Goal: Task Accomplishment & Management: Manage account settings

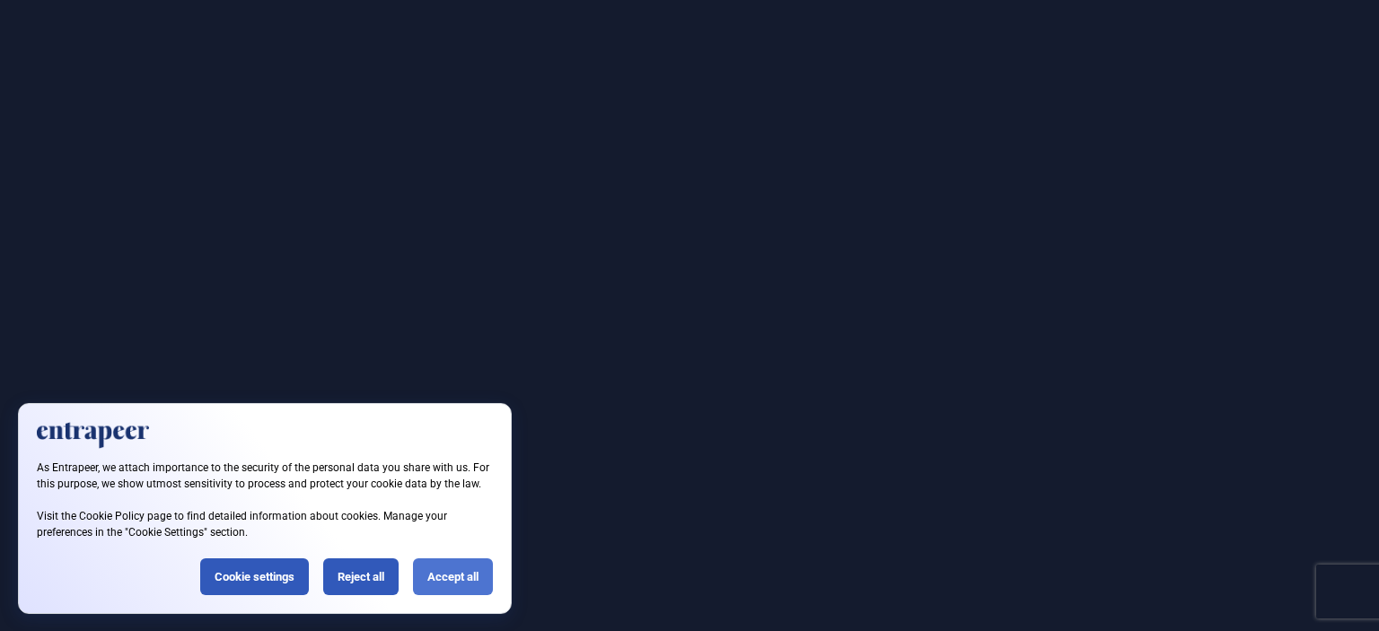
click at [463, 583] on div "Accept all" at bounding box center [453, 576] width 80 height 37
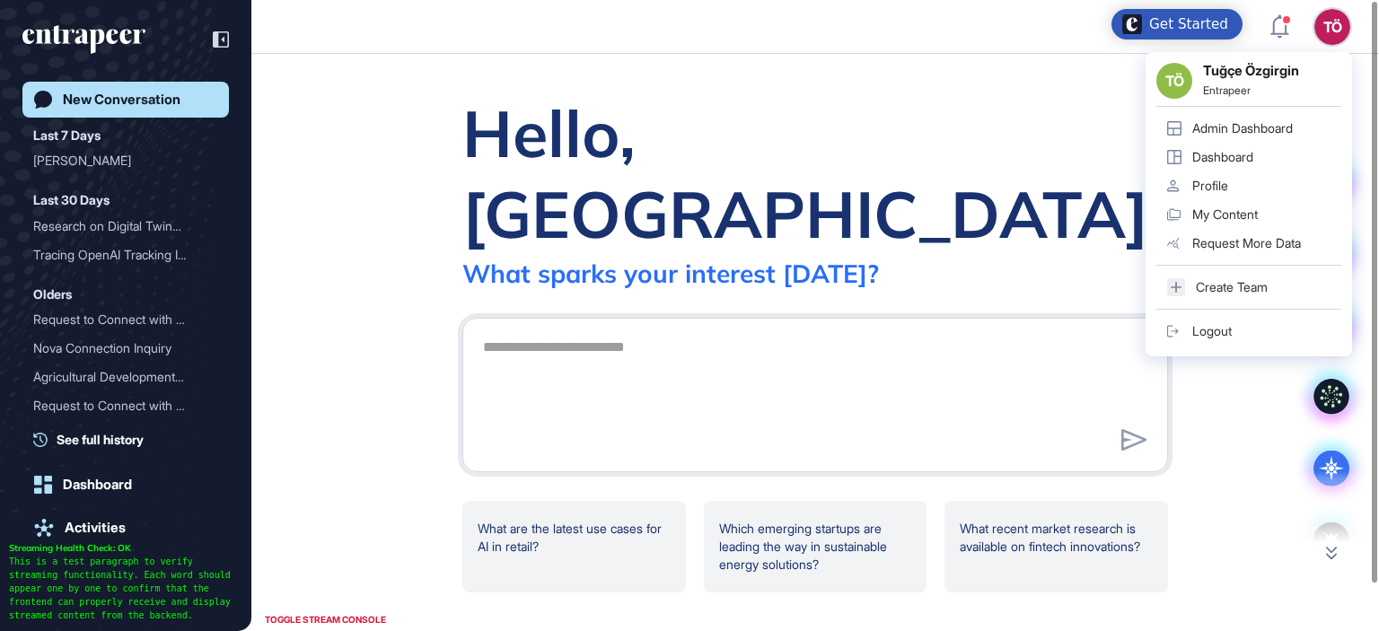
click at [1257, 155] on link "Dashboard" at bounding box center [1248, 157] width 185 height 29
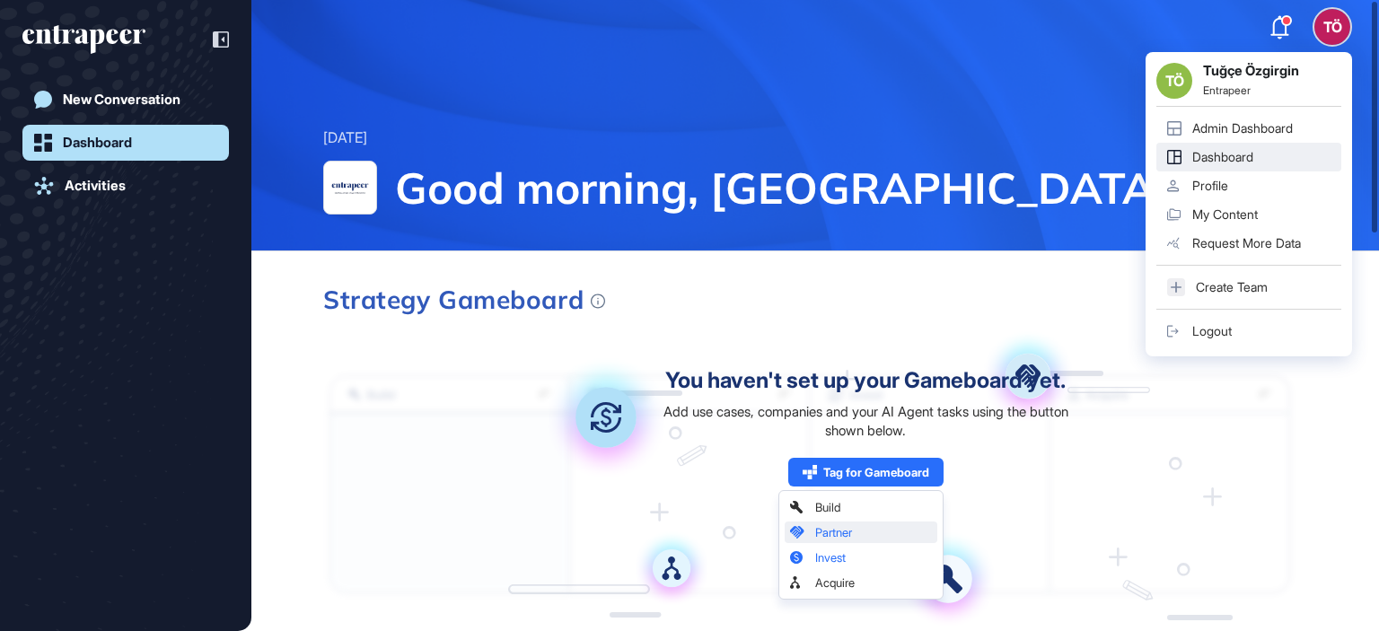
click at [1279, 128] on div "Admin Dashboard" at bounding box center [1242, 128] width 101 height 14
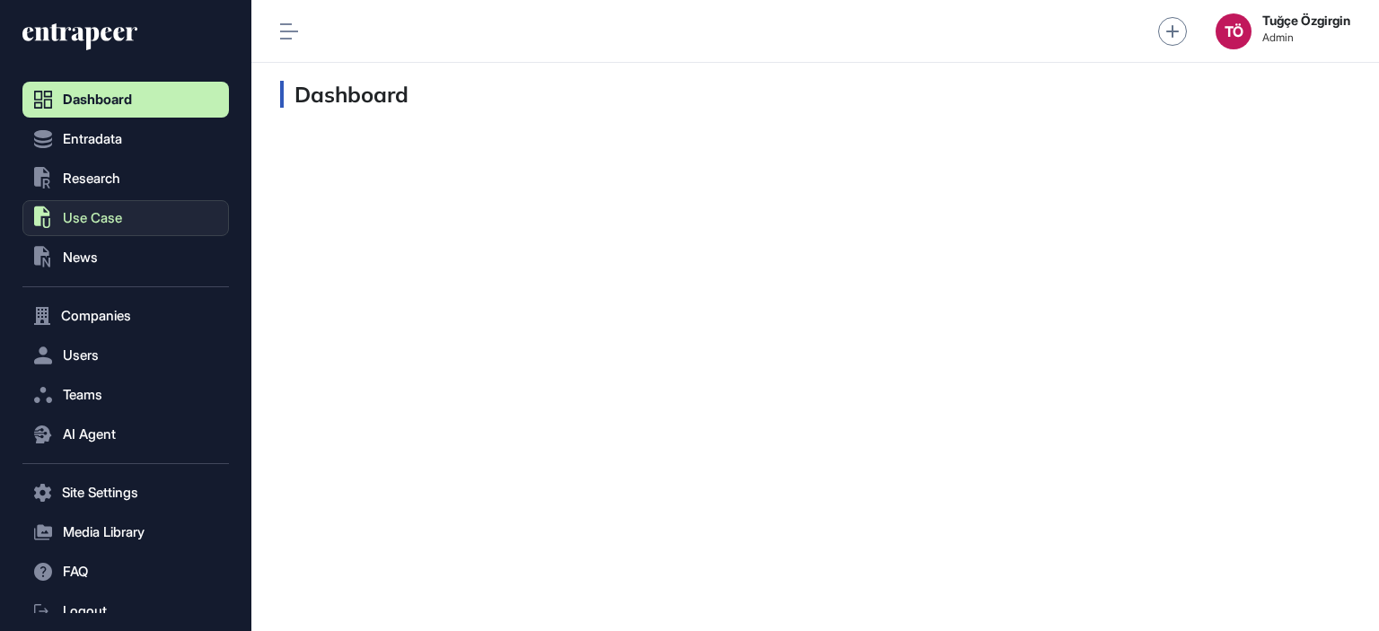
click at [127, 211] on button ".st0{fill:currentColor} Use Case" at bounding box center [125, 218] width 206 height 36
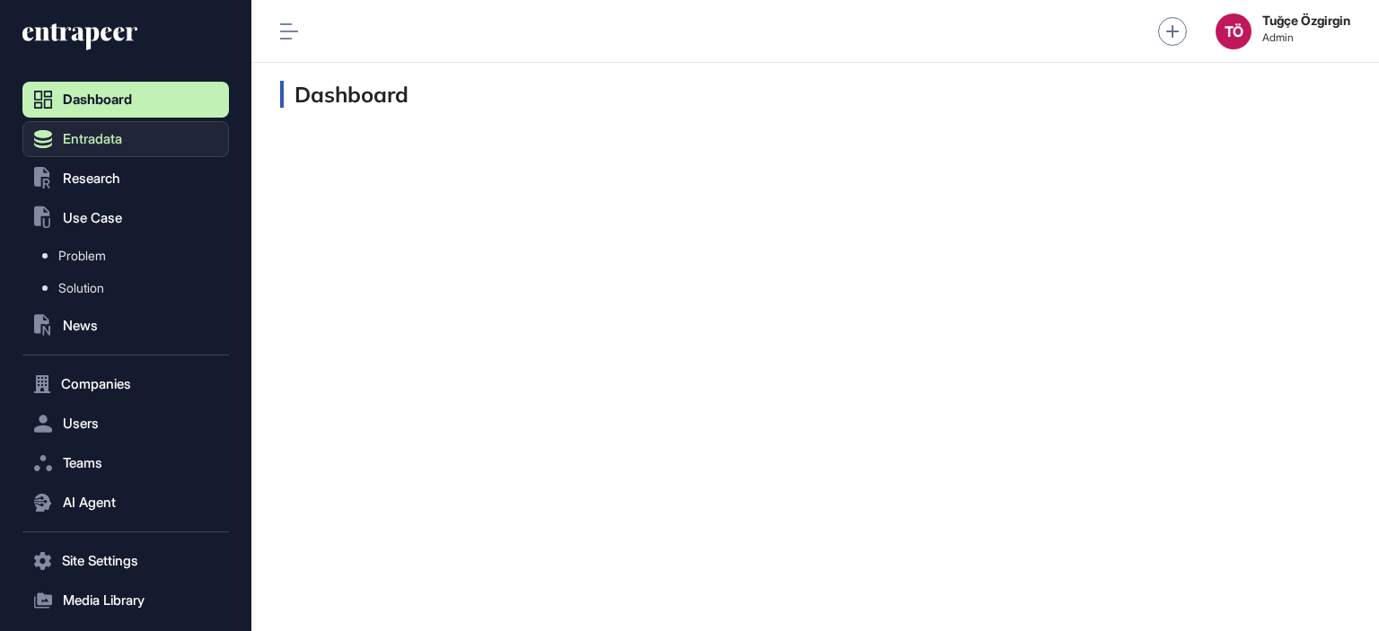
click at [142, 143] on button "Entradata" at bounding box center [125, 139] width 206 height 36
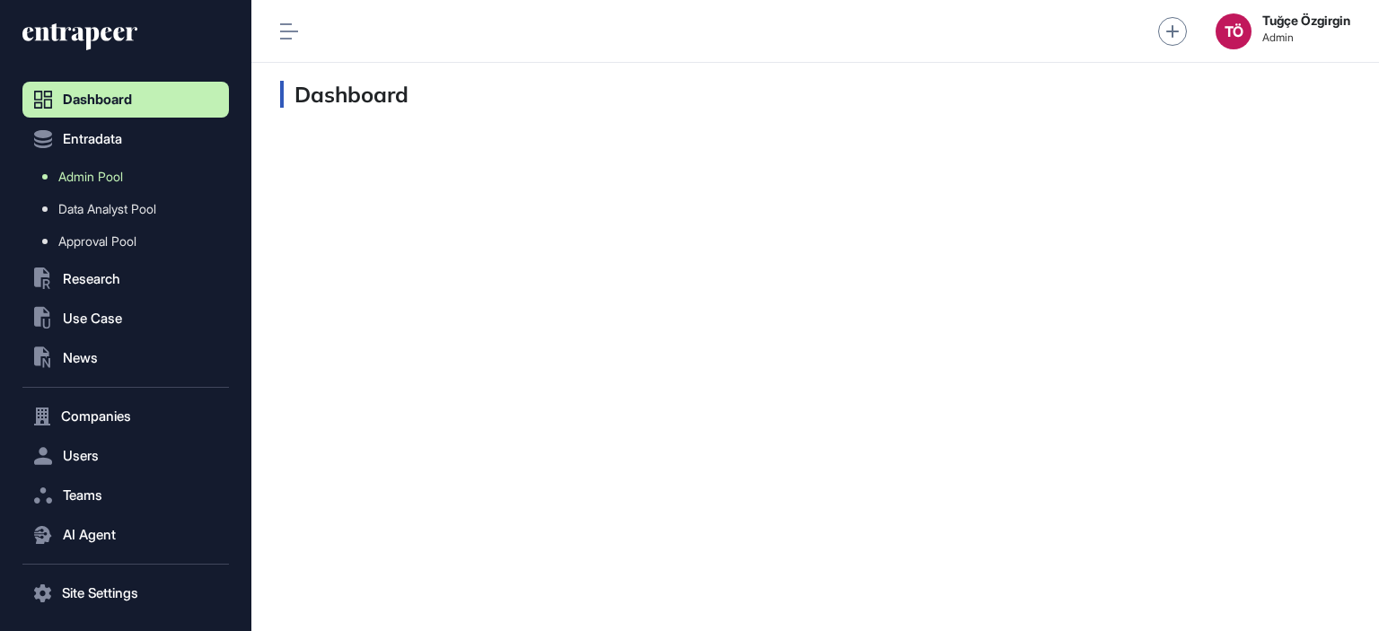
click at [126, 188] on link "Admin Pool" at bounding box center [129, 177] width 197 height 32
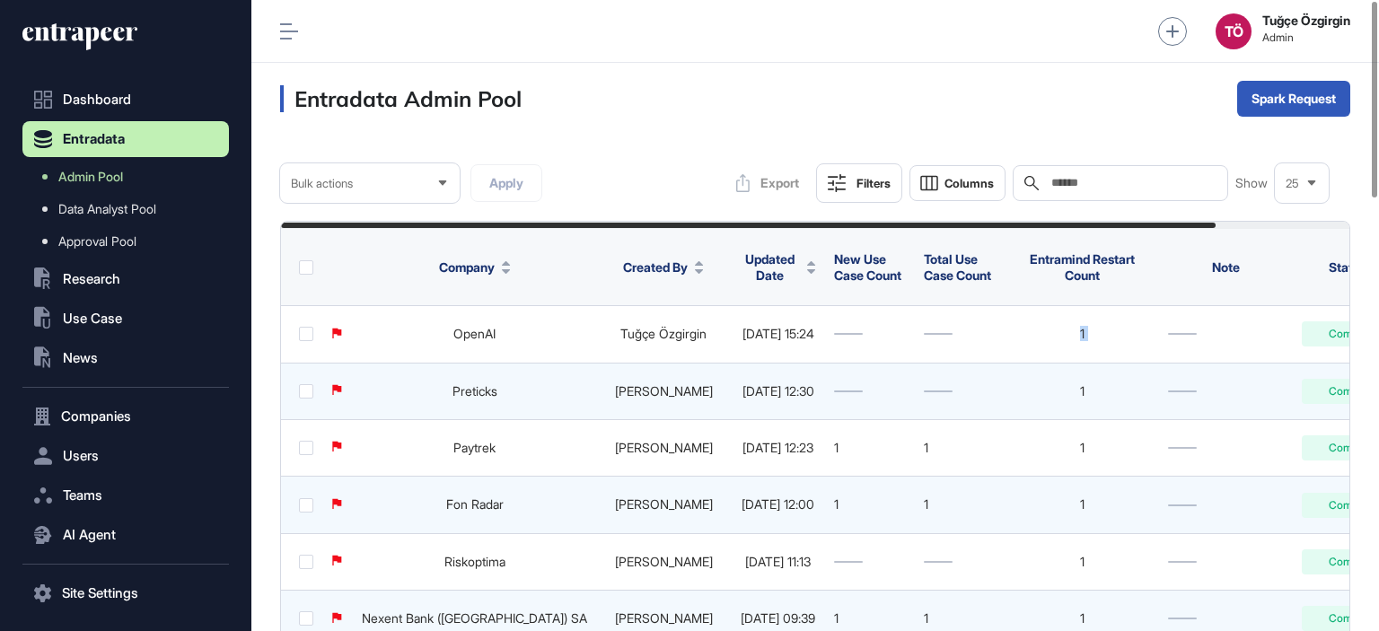
scroll to position [0, 152]
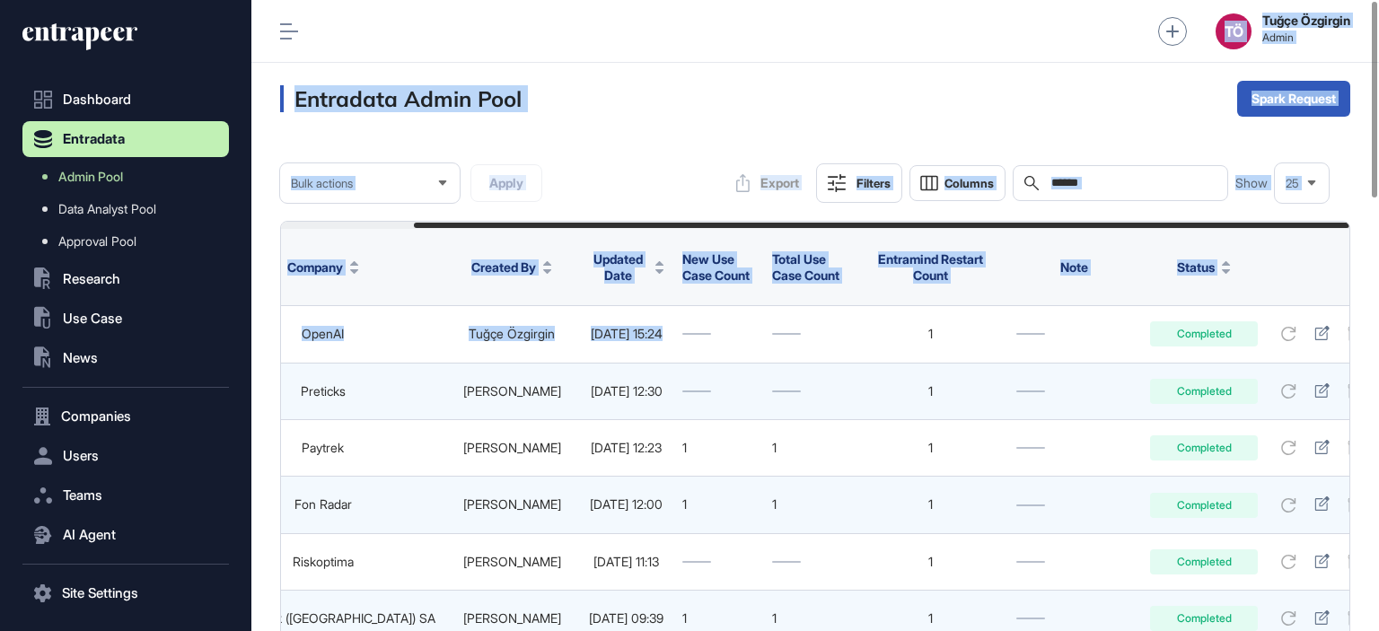
drag, startPoint x: 936, startPoint y: 311, endPoint x: 1442, endPoint y: 326, distance: 506.4
click at [1378, 326] on html "Dashboard Entradata Admin Pool Data Analyst Pool Approval Pool .st0{fill:curren…" at bounding box center [689, 315] width 1379 height 631
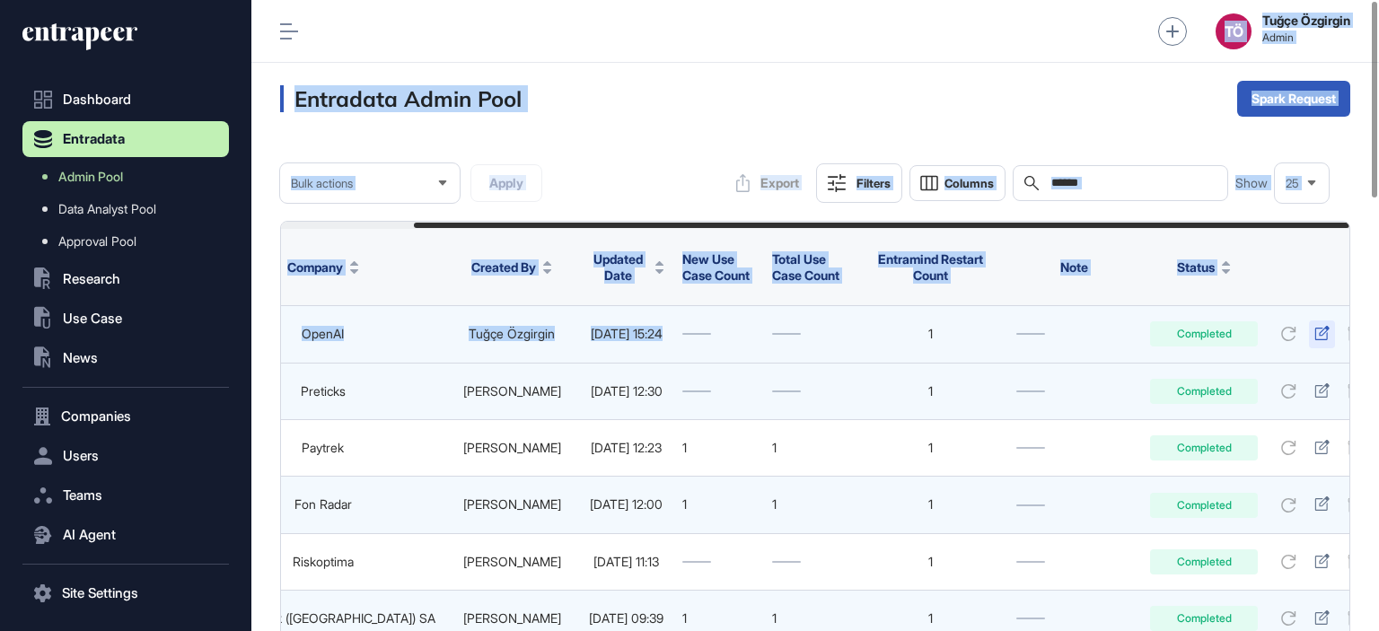
click at [1314, 331] on icon at bounding box center [1321, 333] width 14 height 14
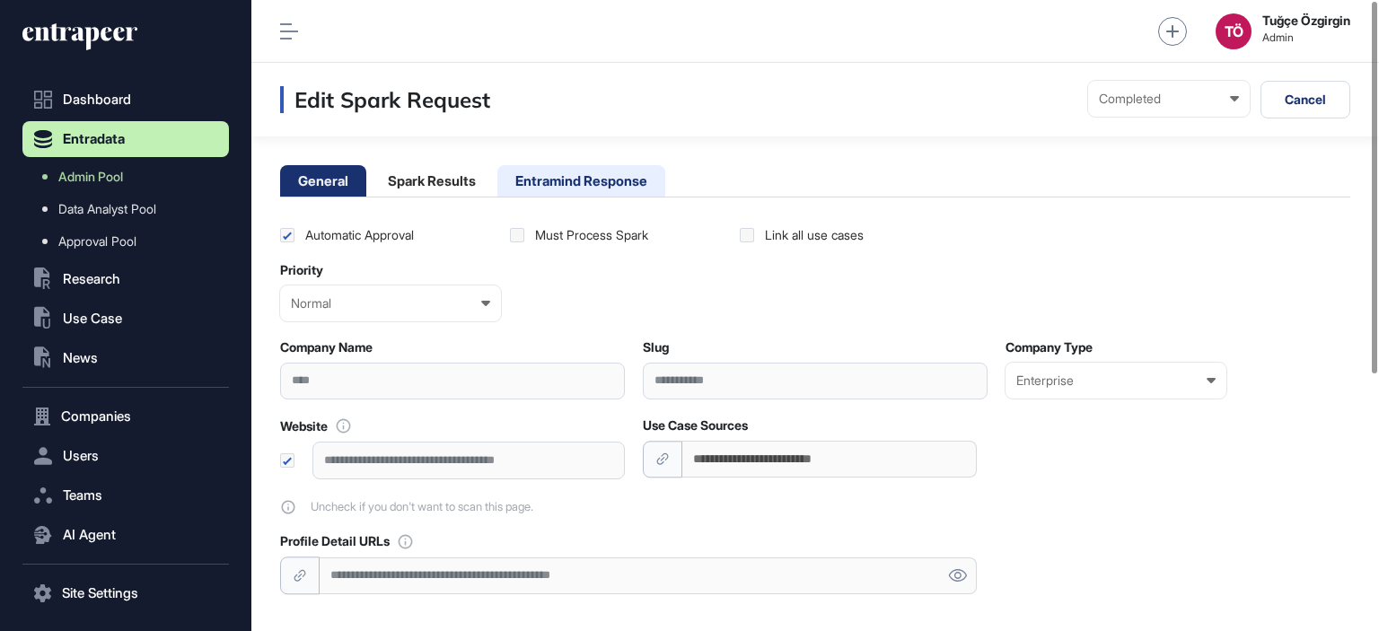
click at [545, 193] on li "Entramind Response" at bounding box center [581, 180] width 168 height 31
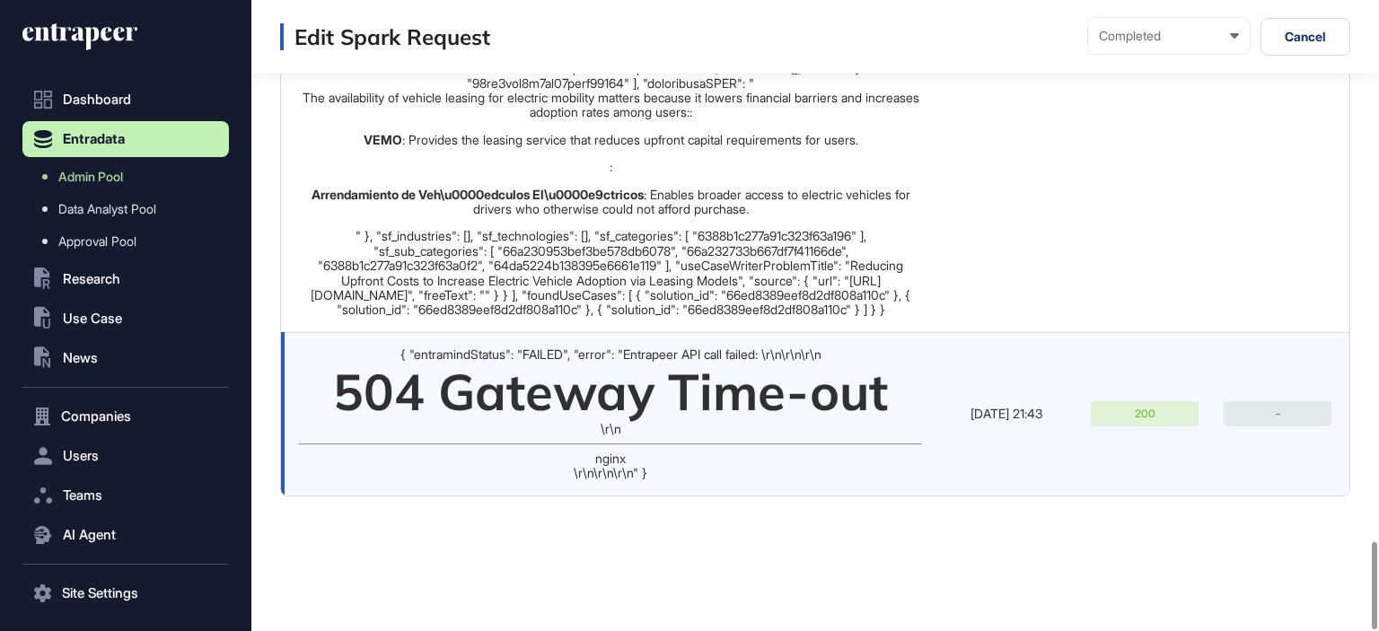
scroll to position [3895, 0]
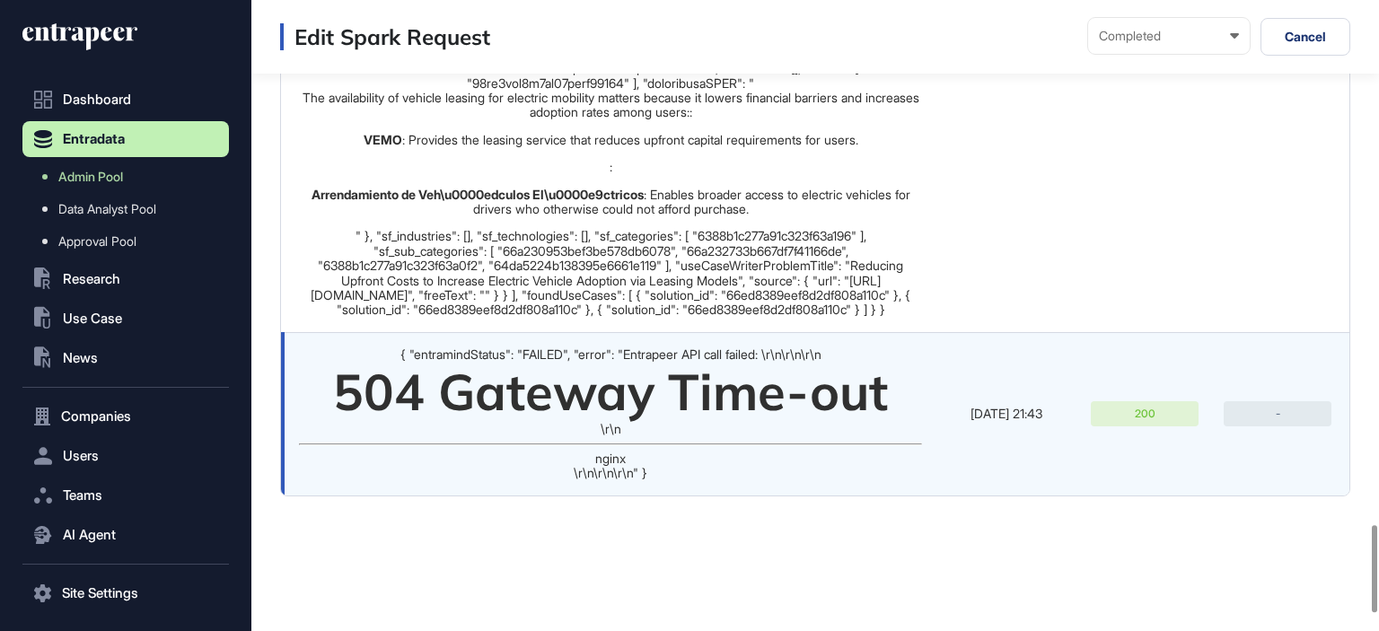
scroll to position [3626, 0]
